Goal: Information Seeking & Learning: Check status

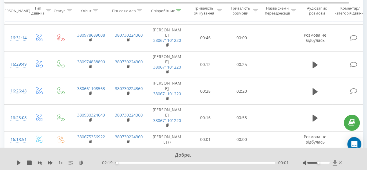
click at [334, 164] on icon at bounding box center [335, 163] width 5 height 6
click at [334, 162] on icon at bounding box center [335, 163] width 4 height 6
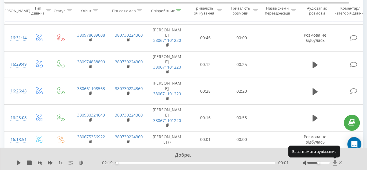
click at [334, 162] on icon at bounding box center [335, 163] width 4 height 6
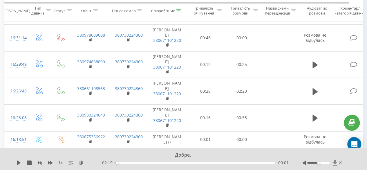
click at [335, 162] on icon at bounding box center [335, 163] width 4 height 6
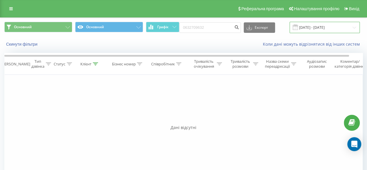
click at [306, 26] on input "[DATE] - [DATE]" at bounding box center [325, 27] width 70 height 11
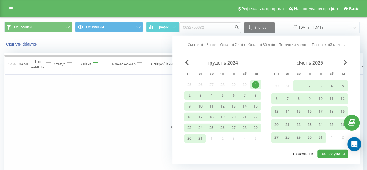
click at [307, 151] on button "Скасувати" at bounding box center [303, 154] width 27 height 8
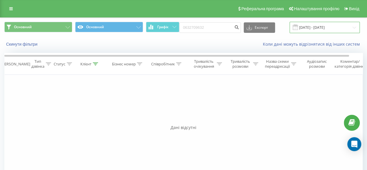
click at [312, 27] on input "[DATE] - [DATE]" at bounding box center [325, 27] width 70 height 11
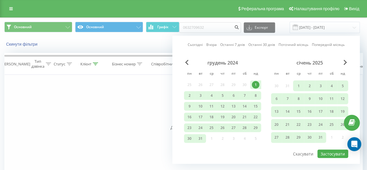
click at [289, 44] on link "Поточний місяць" at bounding box center [294, 45] width 30 height 6
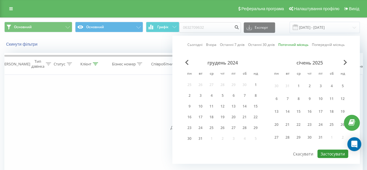
click at [327, 150] on button "Застосувати" at bounding box center [333, 154] width 31 height 8
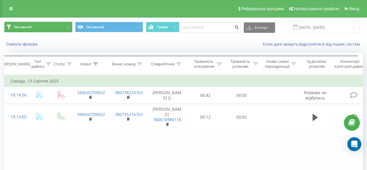
click at [52, 29] on button "Основний" at bounding box center [38, 27] width 68 height 10
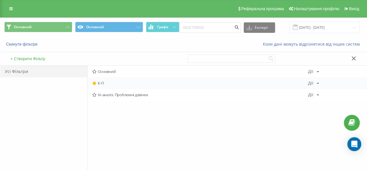
click at [105, 85] on div "К-П [PERSON_NAME] Копіювати Видалити За замовчуванням Поділитися" at bounding box center [227, 83] width 279 height 12
click at [119, 81] on span "К-П" at bounding box center [200, 83] width 216 height 4
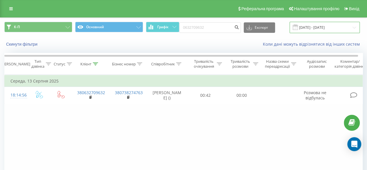
click at [318, 27] on input "[DATE] - [DATE]" at bounding box center [325, 27] width 70 height 11
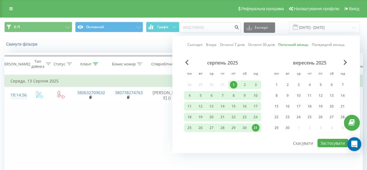
click at [270, 44] on link "Останні 30 днів" at bounding box center [261, 45] width 27 height 6
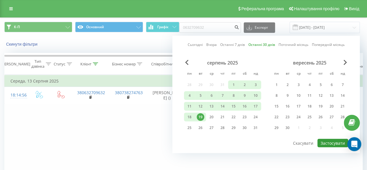
click at [332, 141] on button "Застосувати" at bounding box center [333, 143] width 31 height 8
type input "21.07.2025 - 19.08.2025"
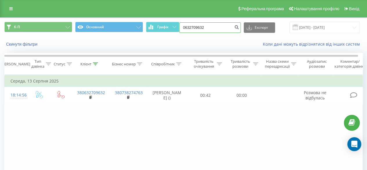
click at [211, 25] on input "0632709632" at bounding box center [211, 27] width 62 height 10
type input "0"
click at [230, 38] on div "Скинути фільтри Коли дані можуть відрізнятися вiд інших систем" at bounding box center [183, 44] width 367 height 14
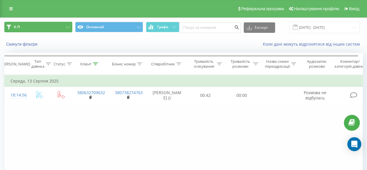
click at [46, 28] on button "К-П" at bounding box center [38, 27] width 68 height 10
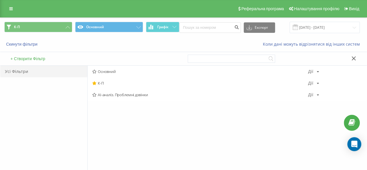
click at [106, 83] on span "К-П" at bounding box center [200, 83] width 216 height 4
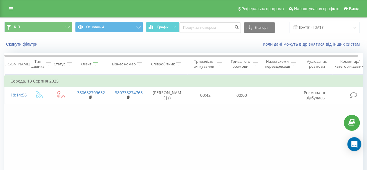
click at [96, 64] on icon at bounding box center [95, 63] width 5 height 3
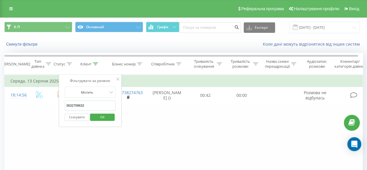
drag, startPoint x: 92, startPoint y: 104, endPoint x: 48, endPoint y: 104, distance: 44.2
click at [48, 104] on div "Фільтрувати за умовою Дорівнює Введіть значення Скасувати OK Фільтрувати за умо…" at bounding box center [183, 140] width 359 height 131
click at [96, 118] on span "OK" at bounding box center [102, 116] width 16 height 9
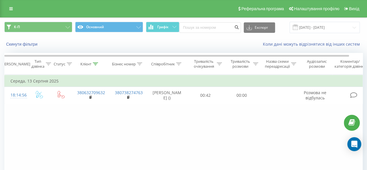
click at [94, 115] on div "Фільтрувати за умовою Дорівнює Введіть значення Скасувати OK Фільтрувати за умо…" at bounding box center [183, 140] width 359 height 131
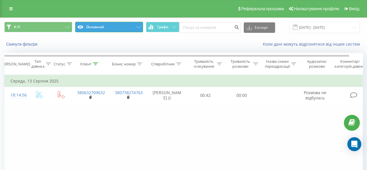
click at [100, 30] on button "Основний" at bounding box center [109, 27] width 68 height 10
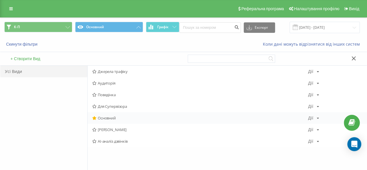
click at [110, 117] on span "Основний" at bounding box center [200, 118] width 216 height 4
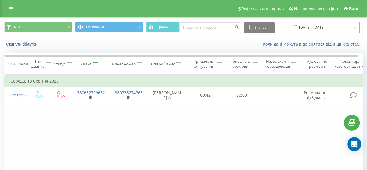
click at [326, 29] on input "21.07.2025 - 19.08.2025" at bounding box center [325, 27] width 70 height 11
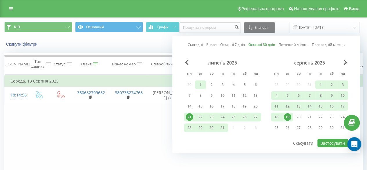
click at [202, 82] on div "1" at bounding box center [201, 85] width 8 height 8
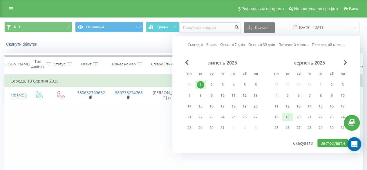
click at [286, 114] on div "19" at bounding box center [288, 117] width 8 height 8
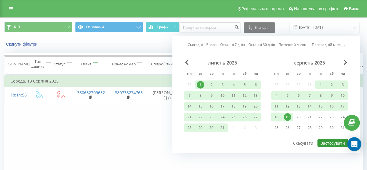
click at [330, 145] on button "Застосувати" at bounding box center [333, 143] width 31 height 8
type input "01.07.2025 - 19.08.2025"
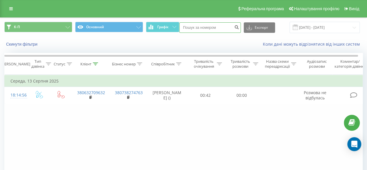
click at [196, 29] on input at bounding box center [211, 27] width 62 height 10
click at [239, 28] on icon "submit" at bounding box center [237, 26] width 5 height 3
click at [28, 42] on button "Скинути фільтри" at bounding box center [22, 44] width 36 height 5
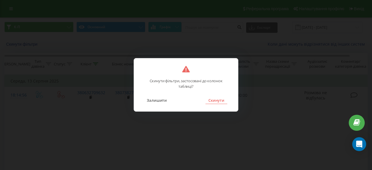
click at [218, 100] on button "Скинути" at bounding box center [216, 100] width 22 height 8
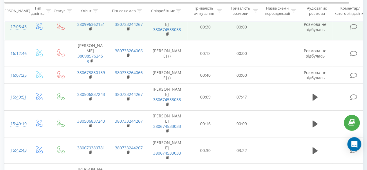
scroll to position [594, 0]
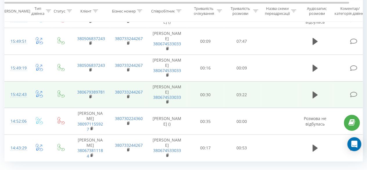
click at [276, 90] on td at bounding box center [279, 94] width 38 height 27
click at [317, 91] on icon at bounding box center [315, 95] width 5 height 8
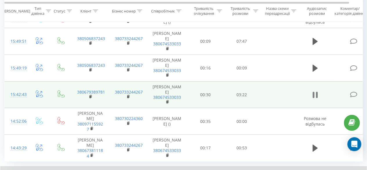
click at [315, 91] on icon at bounding box center [315, 95] width 5 height 8
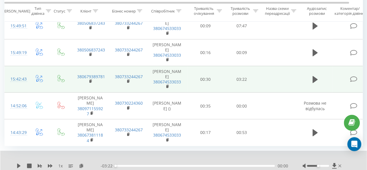
scroll to position [616, 0]
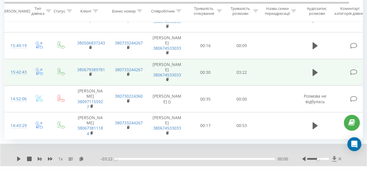
click at [334, 156] on icon at bounding box center [335, 159] width 4 height 6
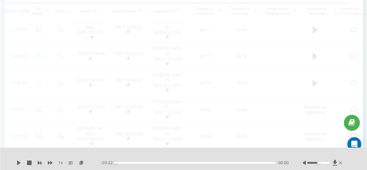
scroll to position [38, 0]
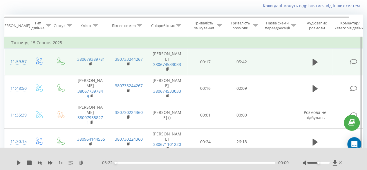
click at [293, 62] on td at bounding box center [279, 62] width 38 height 27
click at [315, 60] on icon at bounding box center [315, 62] width 5 height 7
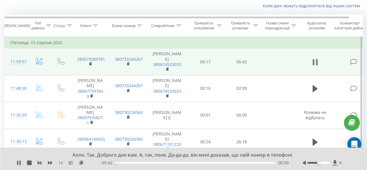
click at [314, 61] on icon at bounding box center [314, 62] width 2 height 6
click at [333, 161] on icon at bounding box center [335, 163] width 5 height 6
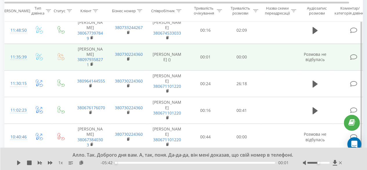
scroll to position [67, 0]
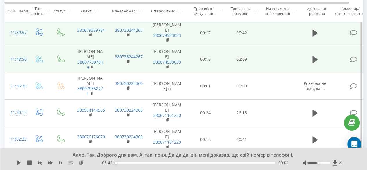
click at [271, 60] on td at bounding box center [279, 59] width 38 height 27
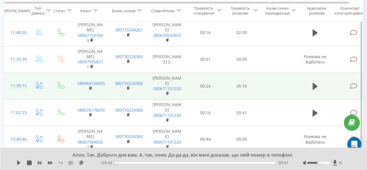
scroll to position [125, 0]
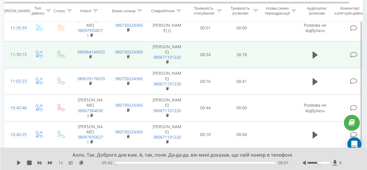
click at [265, 64] on td at bounding box center [279, 54] width 38 height 27
click at [315, 58] on icon at bounding box center [315, 54] width 5 height 7
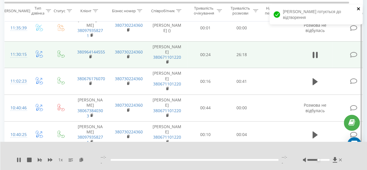
click at [359, 8] on icon "close" at bounding box center [358, 8] width 3 height 3
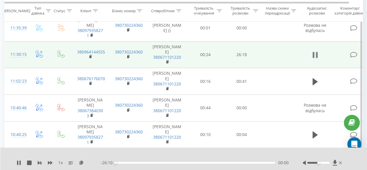
click at [316, 58] on icon at bounding box center [317, 55] width 2 height 6
click at [335, 161] on icon at bounding box center [335, 163] width 4 height 6
click at [335, 164] on icon at bounding box center [335, 163] width 4 height 6
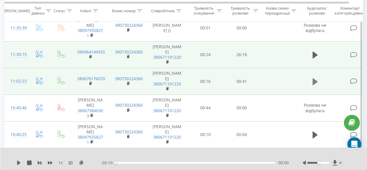
click at [317, 85] on icon at bounding box center [315, 82] width 5 height 8
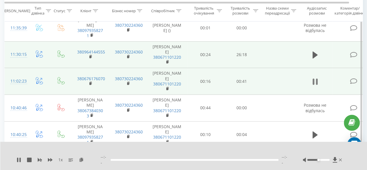
click at [317, 85] on icon at bounding box center [317, 81] width 2 height 6
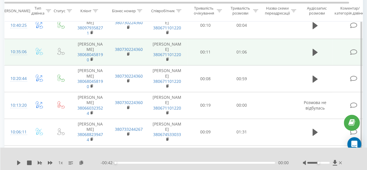
scroll to position [242, 0]
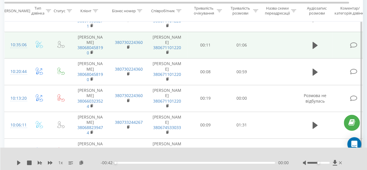
click at [269, 51] on td at bounding box center [279, 45] width 38 height 27
click at [312, 50] on button at bounding box center [315, 45] width 9 height 9
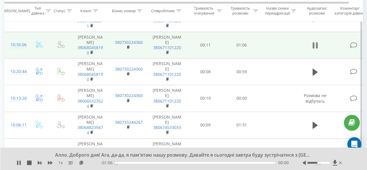
click at [317, 49] on icon at bounding box center [317, 45] width 2 height 6
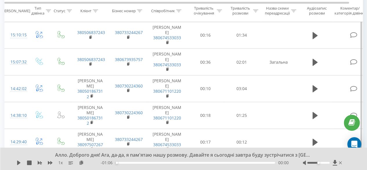
scroll to position [532, 0]
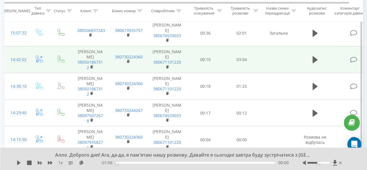
click at [272, 73] on td at bounding box center [279, 59] width 38 height 27
click at [319, 64] on button at bounding box center [315, 59] width 9 height 9
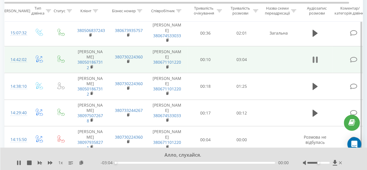
click at [316, 63] on icon at bounding box center [317, 59] width 2 height 6
click at [334, 160] on icon at bounding box center [335, 163] width 5 height 6
